Goal: Task Accomplishment & Management: Use online tool/utility

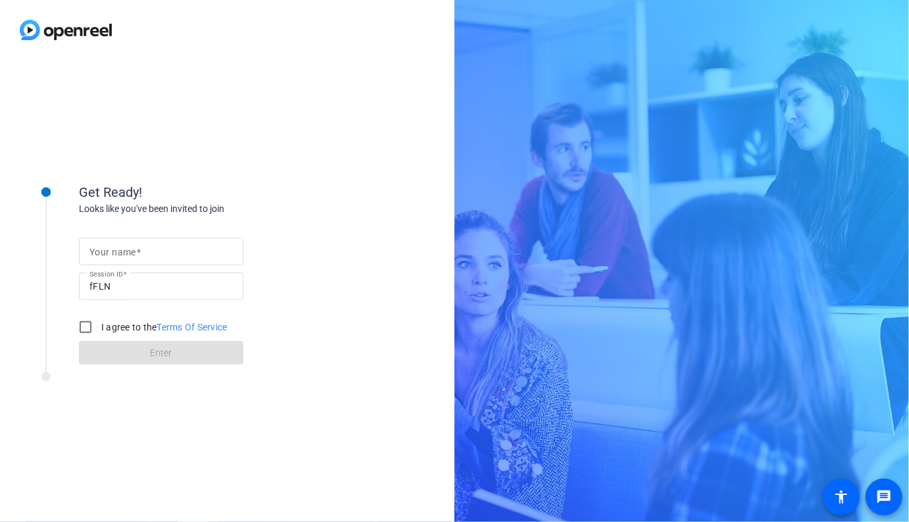
click at [227, 249] on input "Your name" at bounding box center [160, 251] width 143 height 16
type input "[PERSON_NAME]"
drag, startPoint x: 118, startPoint y: 326, endPoint x: 125, endPoint y: 342, distance: 18.0
click at [117, 328] on label "I agree to the Terms Of Service" at bounding box center [163, 326] width 129 height 13
click at [99, 328] on input "I agree to the Terms Of Service" at bounding box center [85, 327] width 26 height 26
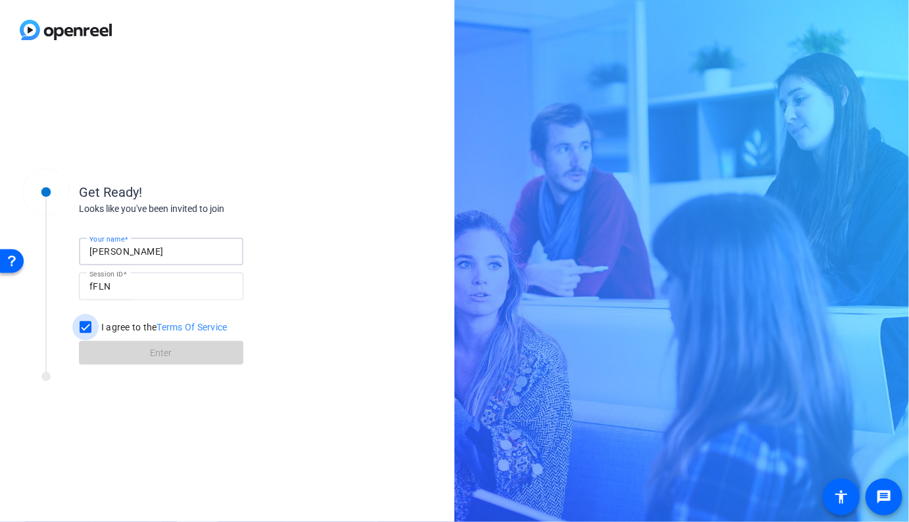
checkbox input "true"
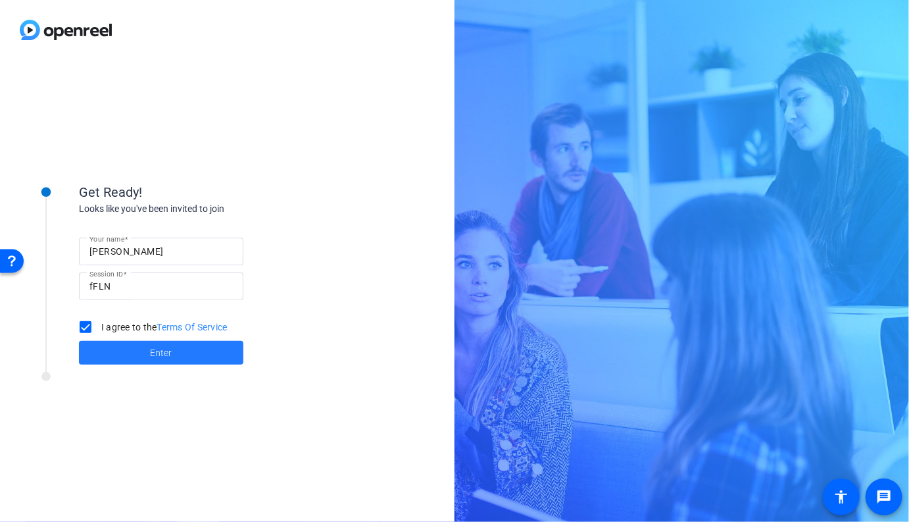
click at [134, 351] on span at bounding box center [161, 353] width 164 height 32
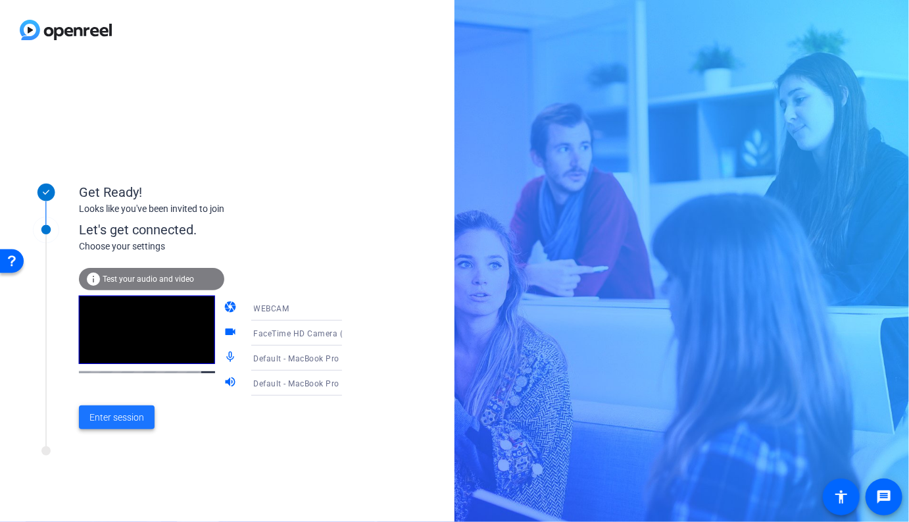
click at [109, 414] on span "Enter session" at bounding box center [116, 418] width 55 height 14
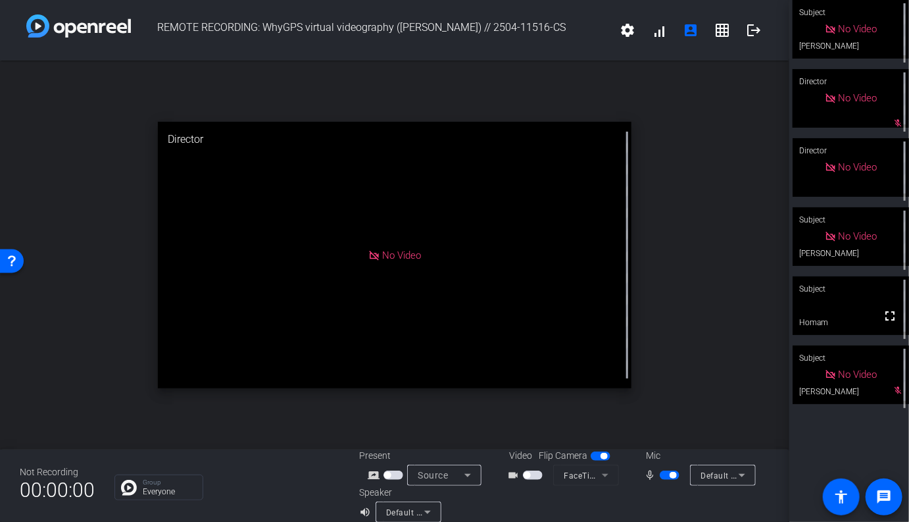
click at [536, 478] on span "button" at bounding box center [533, 474] width 20 height 9
click at [876, 309] on span at bounding box center [890, 316] width 32 height 32
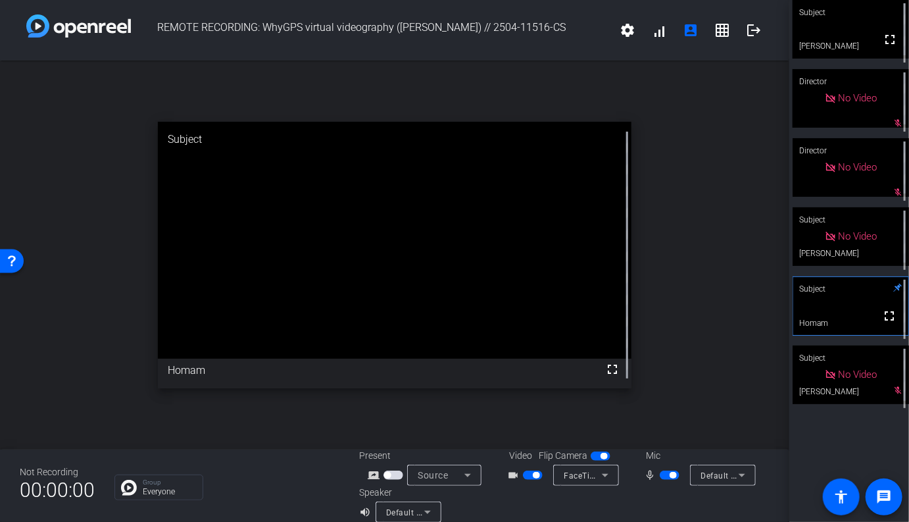
click at [668, 476] on span "button" at bounding box center [670, 474] width 20 height 9
click at [669, 475] on span "button" at bounding box center [670, 474] width 20 height 9
click at [665, 475] on span "button" at bounding box center [670, 474] width 20 height 9
click at [676, 478] on button "button" at bounding box center [670, 474] width 20 height 9
